Goal: Book appointment/travel/reservation

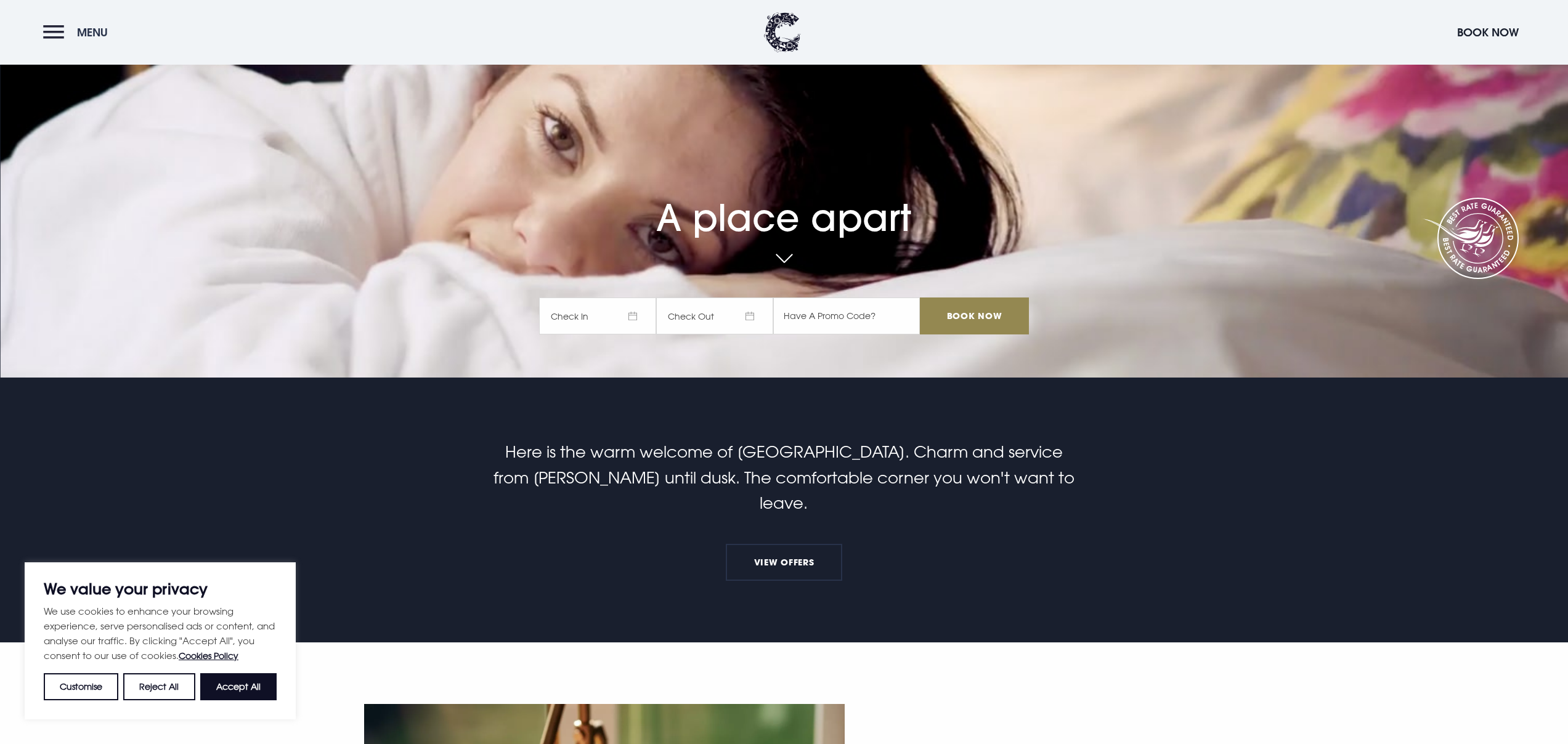
click at [57, 44] on button "Menu" at bounding box center [79, 32] width 71 height 27
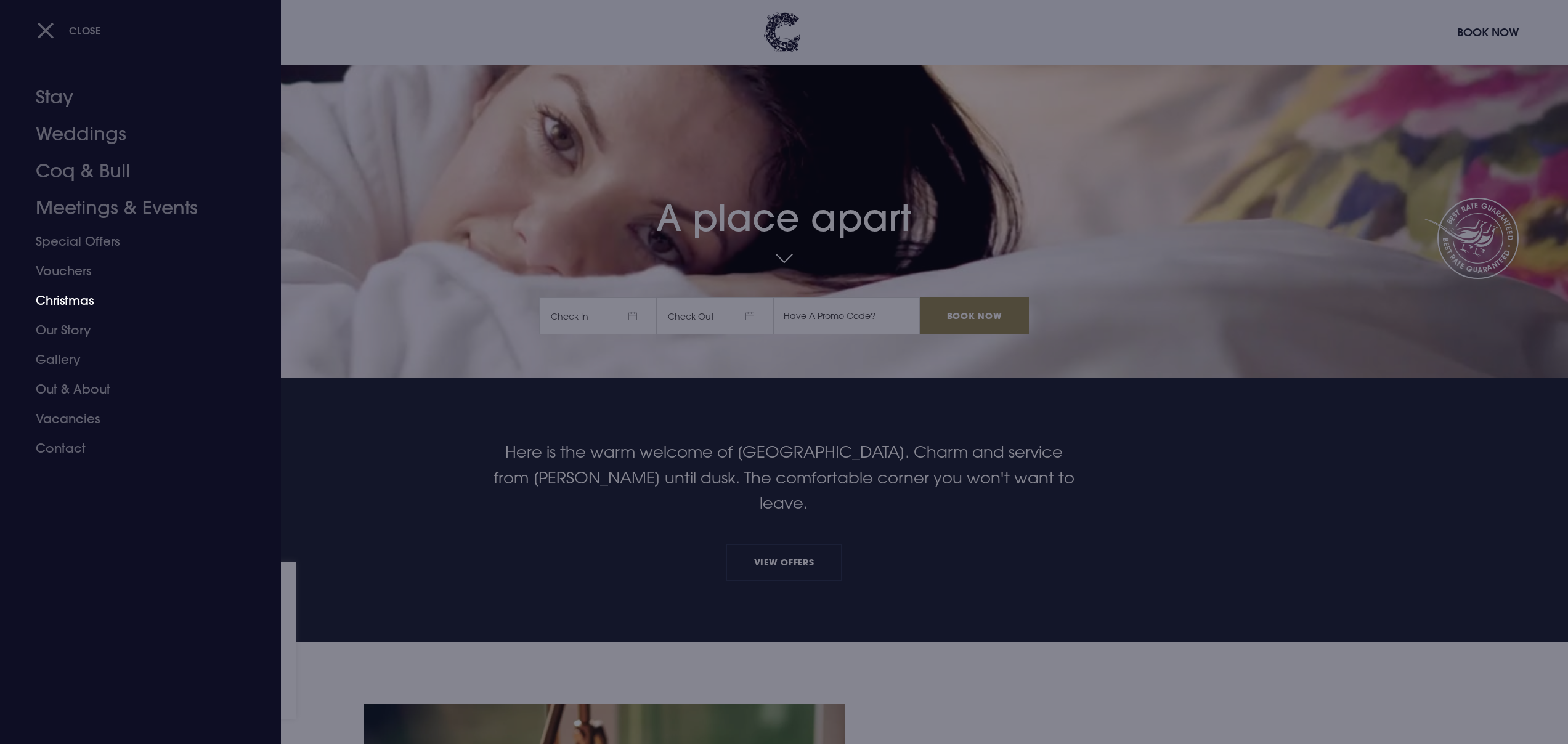
click at [69, 295] on link "Christmas" at bounding box center [133, 300] width 195 height 30
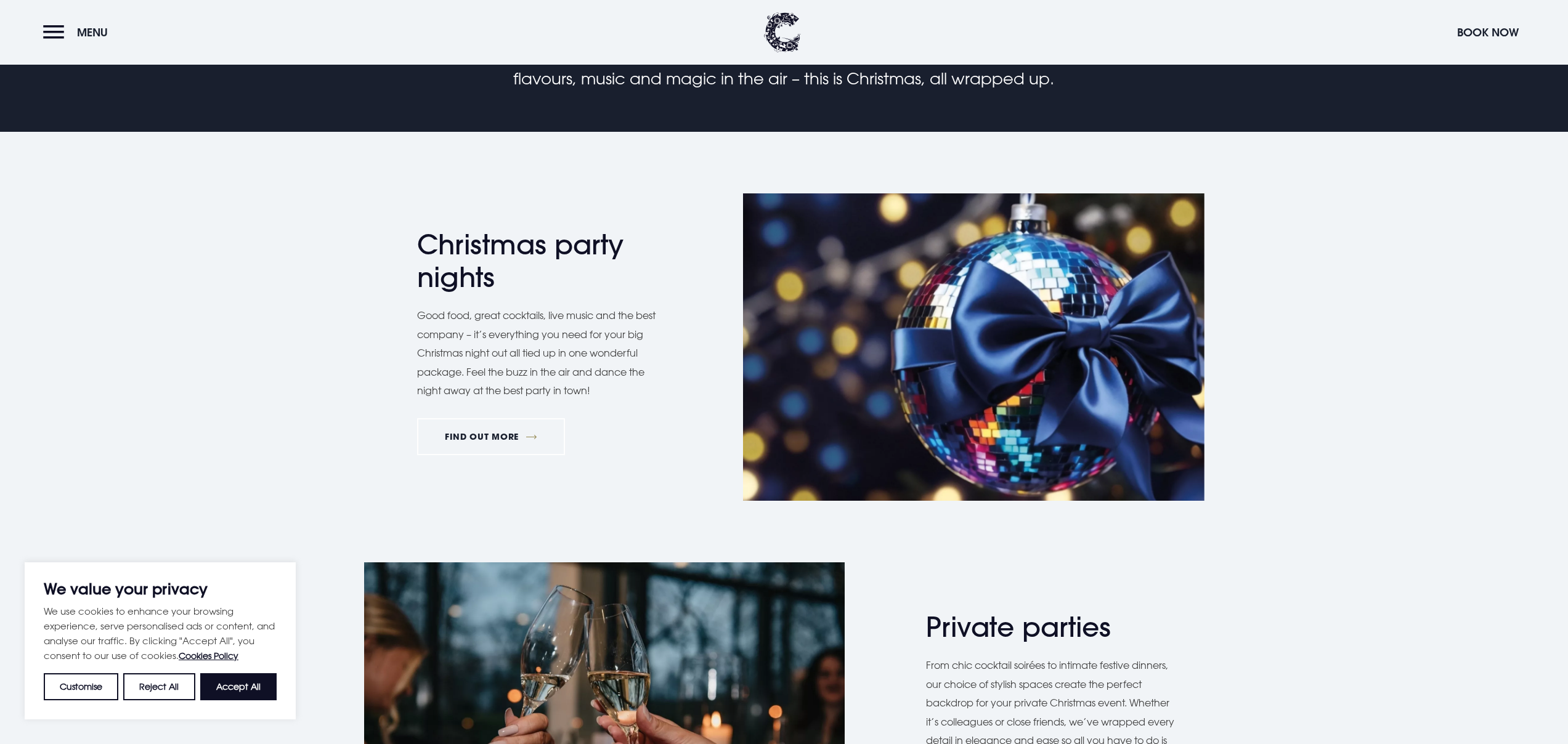
scroll to position [592, 0]
click at [477, 436] on link "FIND OUT MORE" at bounding box center [492, 436] width 148 height 37
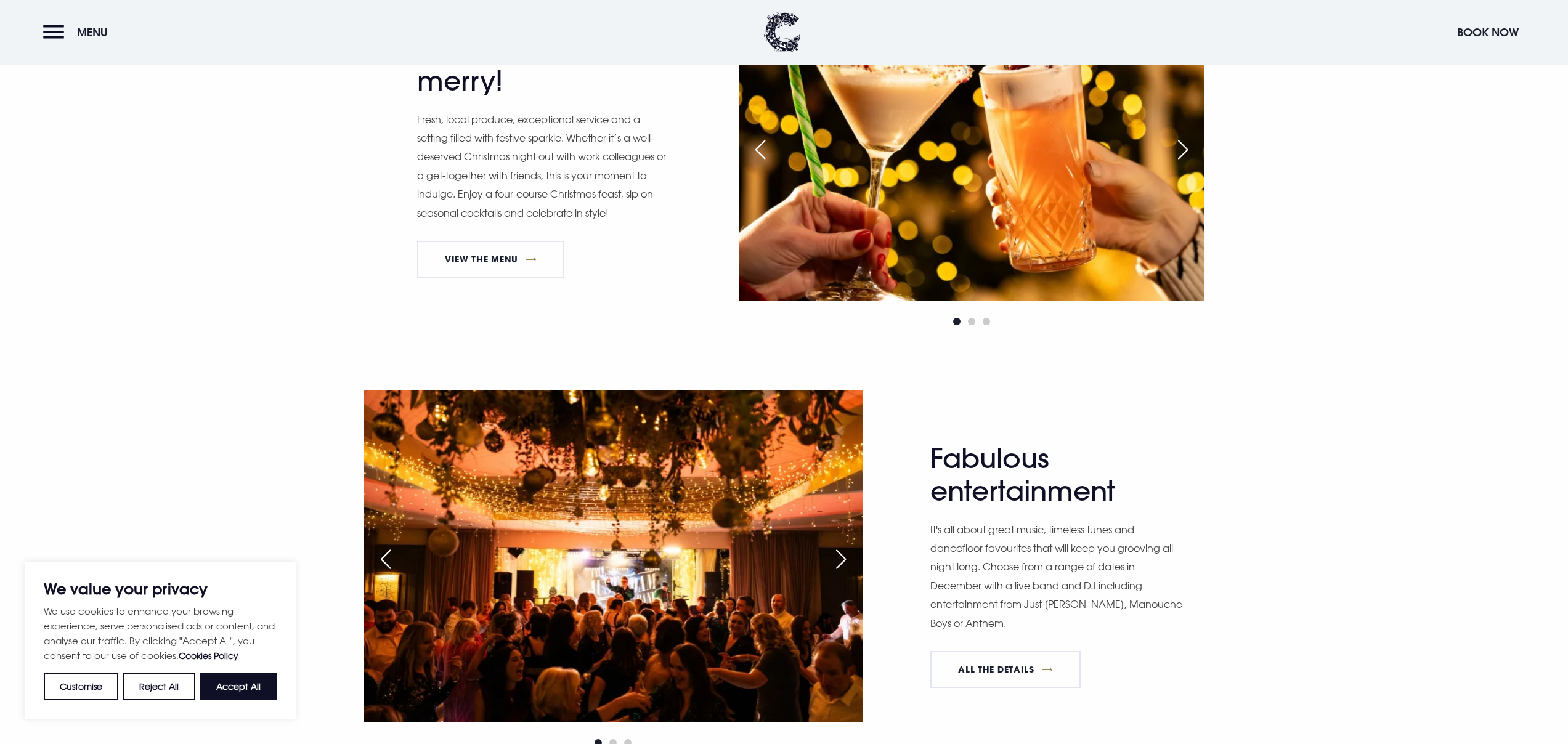
scroll to position [1012, 0]
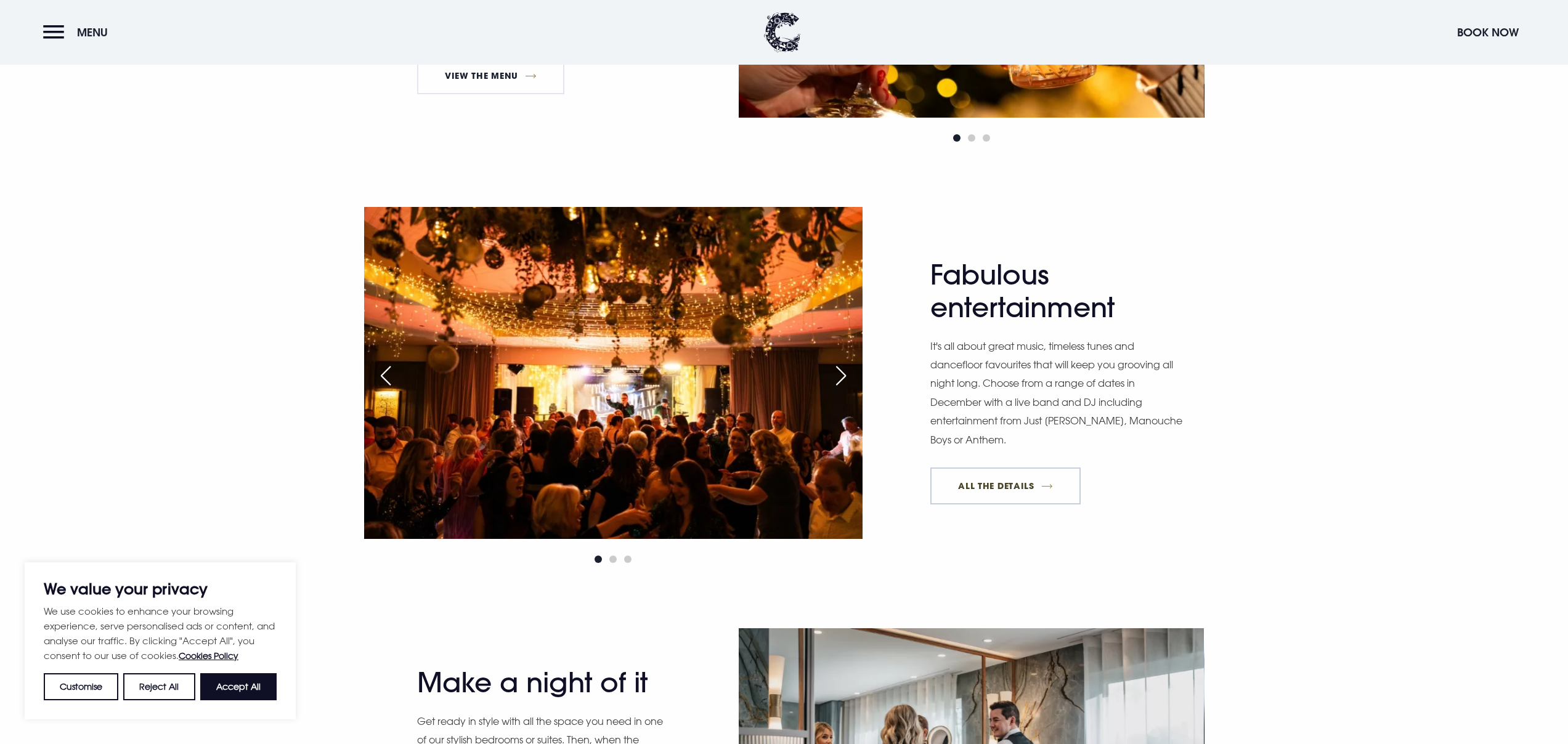
click at [1028, 481] on link "All The Details" at bounding box center [1005, 486] width 150 height 37
